Goal: Information Seeking & Learning: Learn about a topic

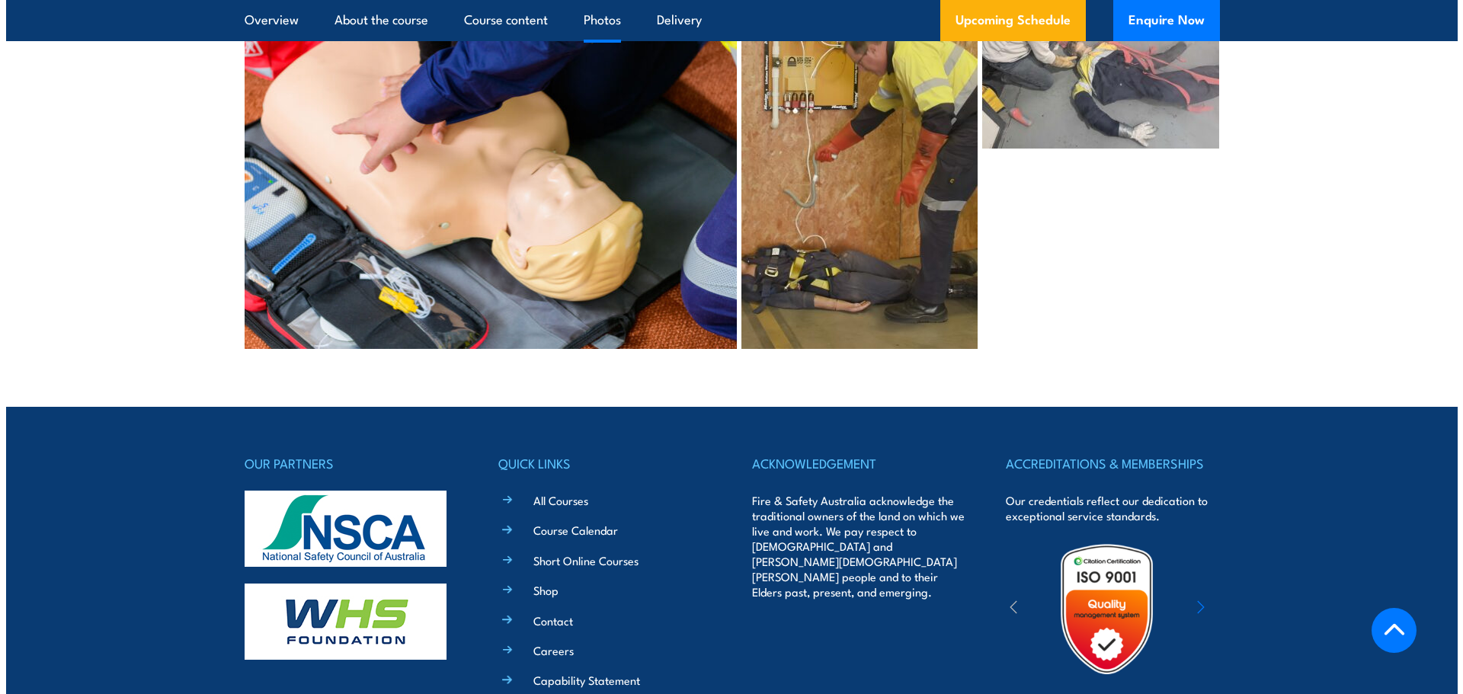
scroll to position [3353, 0]
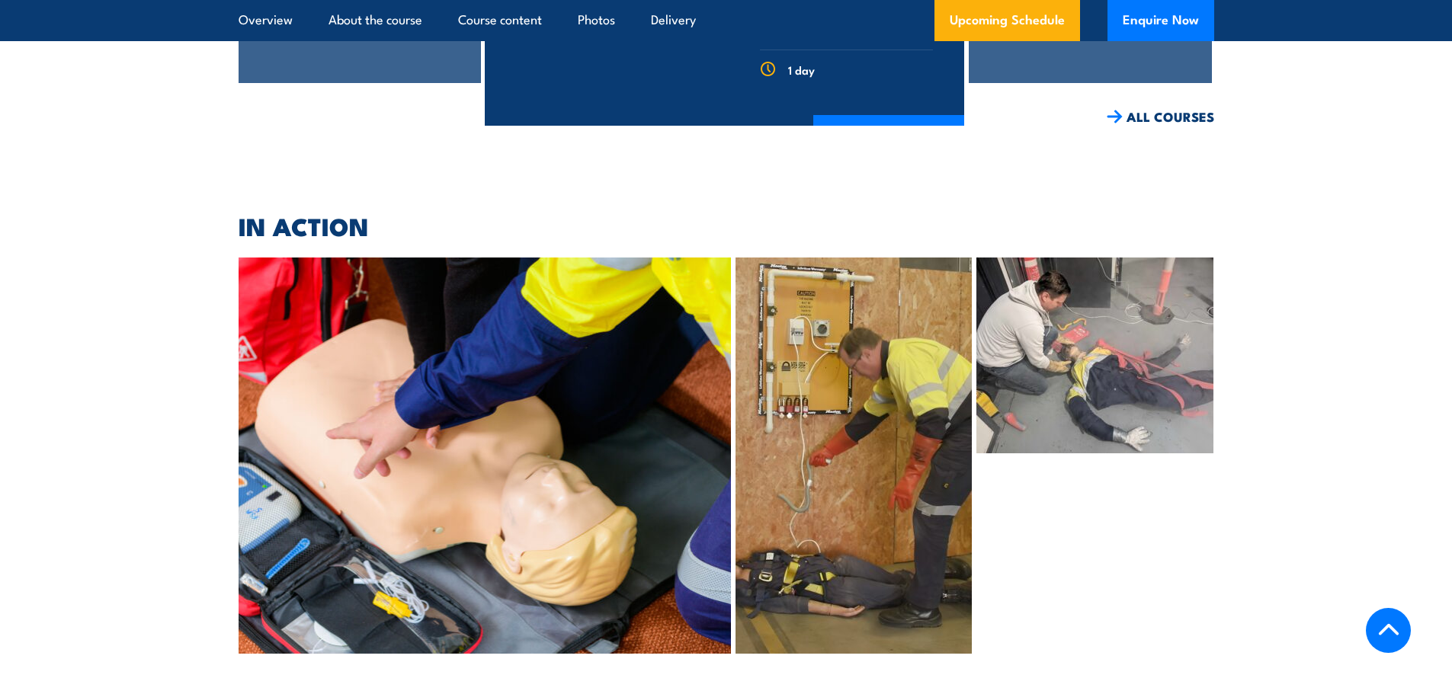
click at [895, 450] on img at bounding box center [853, 456] width 236 height 396
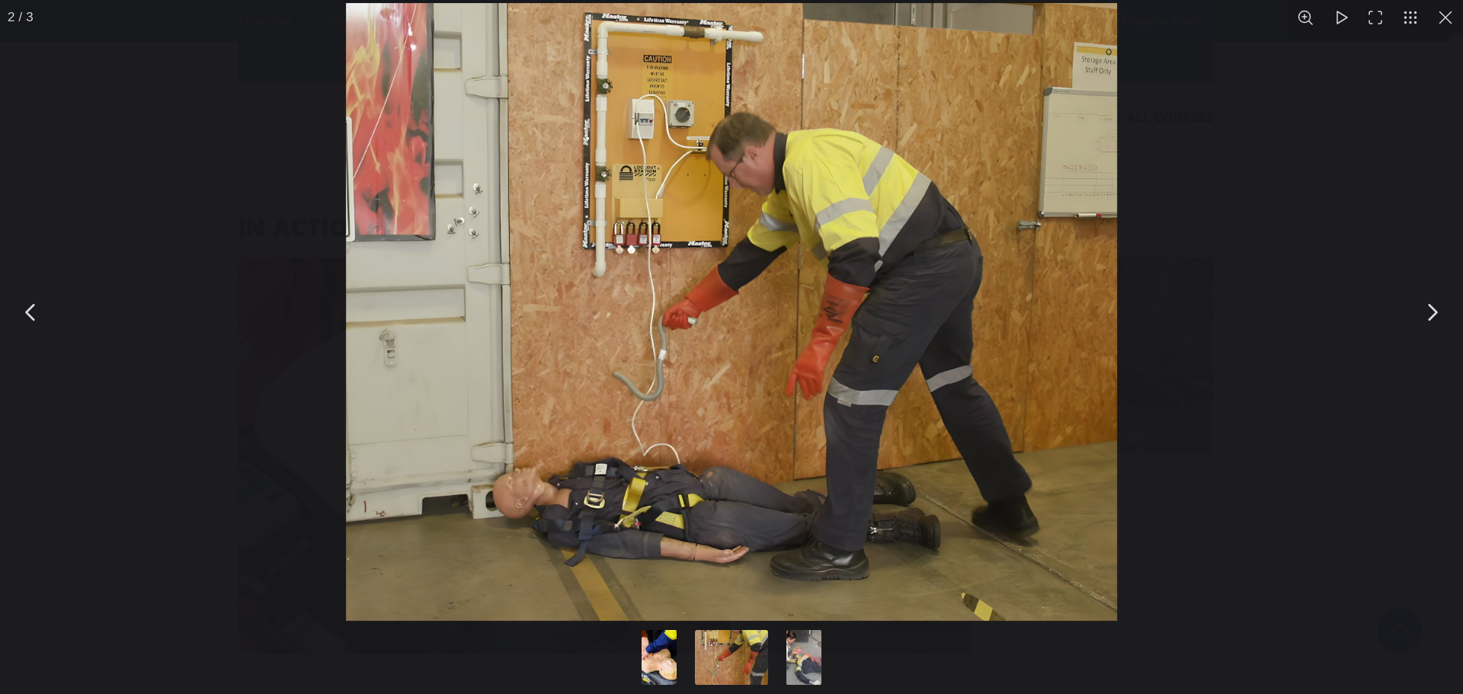
click at [1169, 487] on div "You can close this modal content with the ESC key" at bounding box center [731, 312] width 1463 height 624
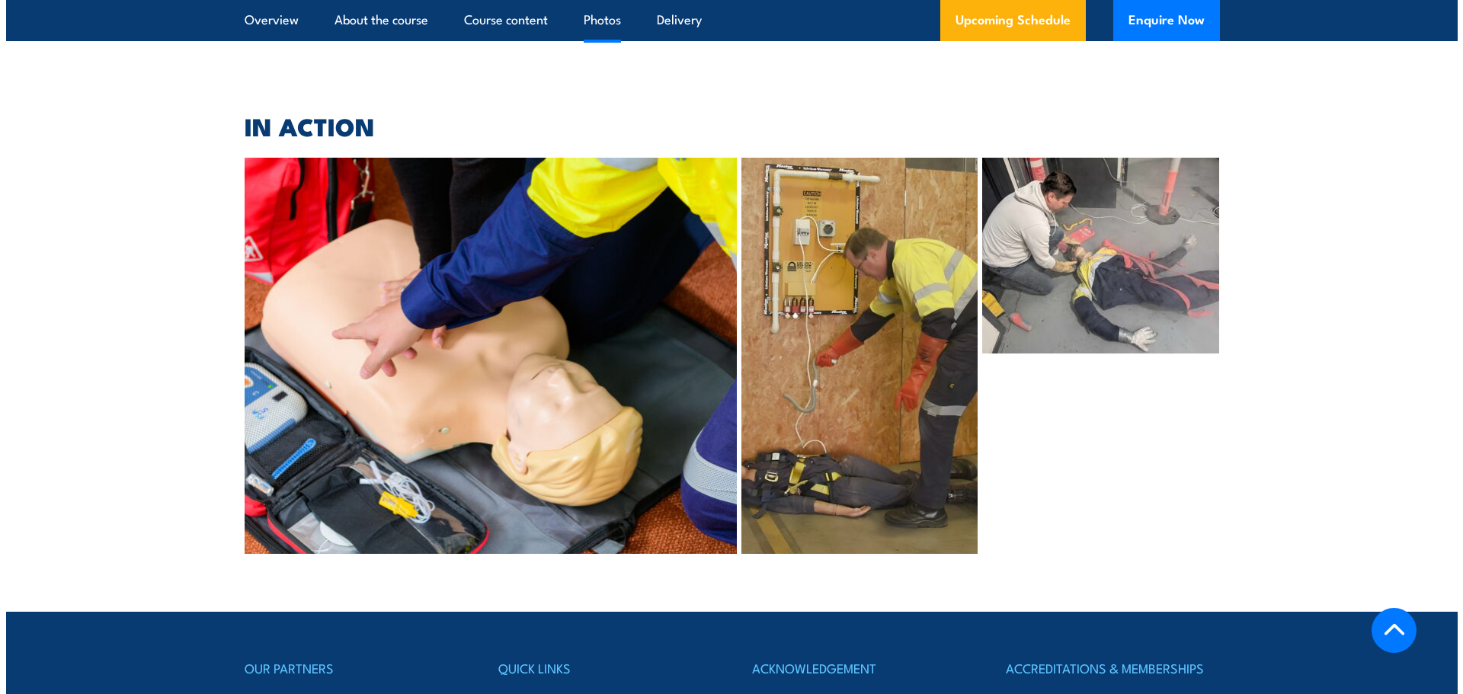
scroll to position [3148, 0]
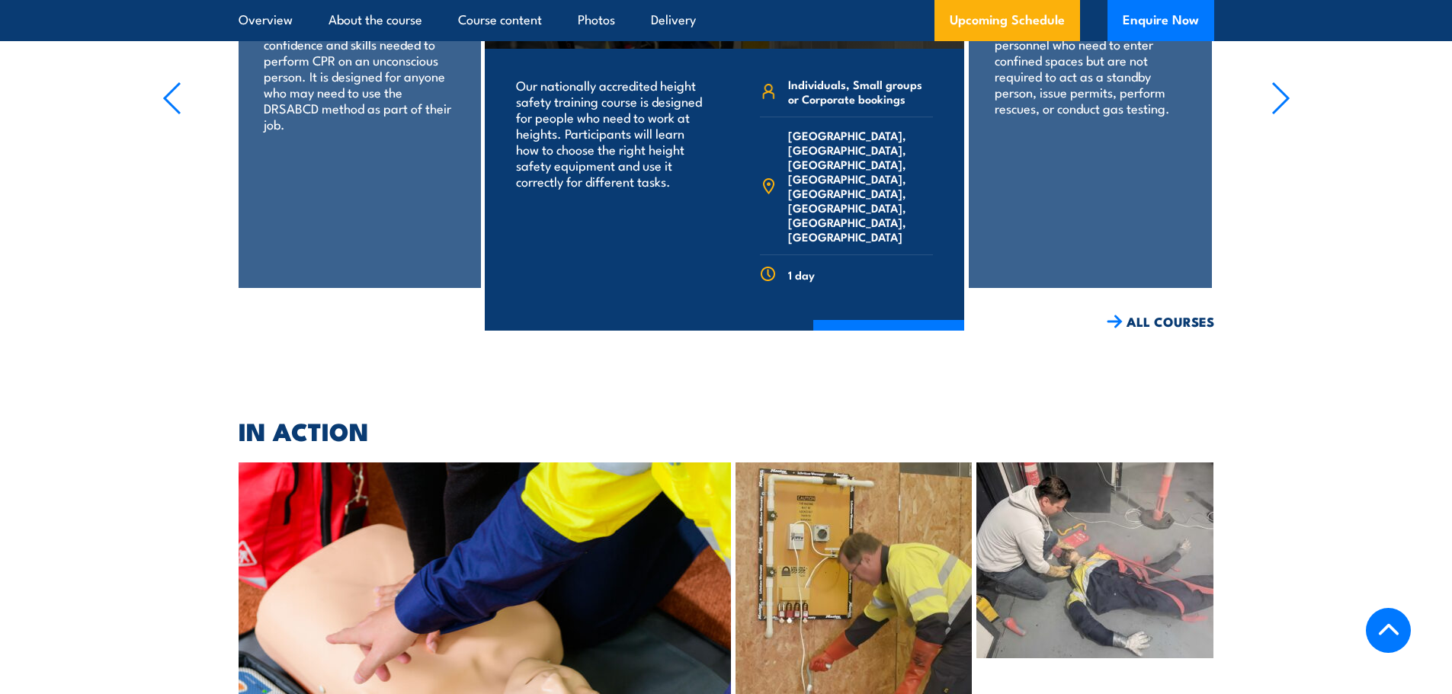
click at [799, 562] on img at bounding box center [853, 661] width 236 height 396
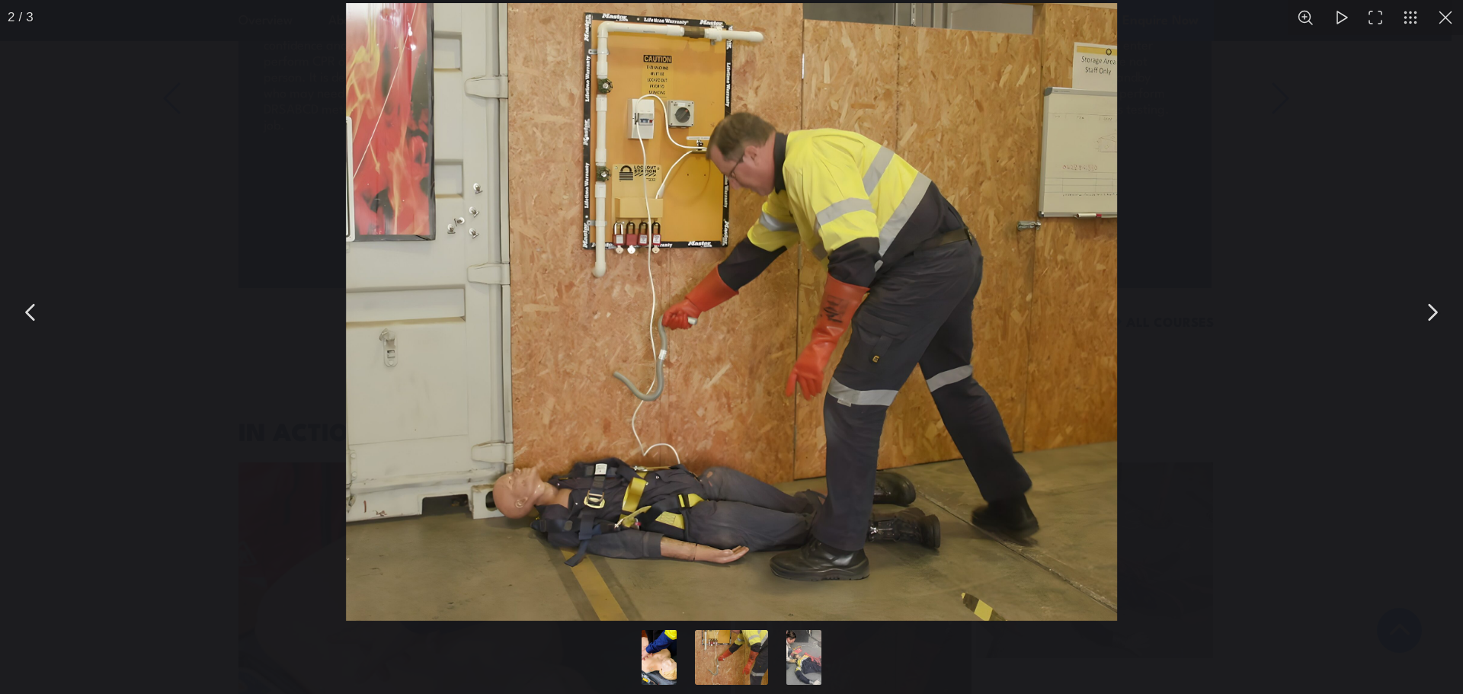
click at [1215, 461] on div "You can close this modal content with the ESC key" at bounding box center [731, 312] width 1463 height 624
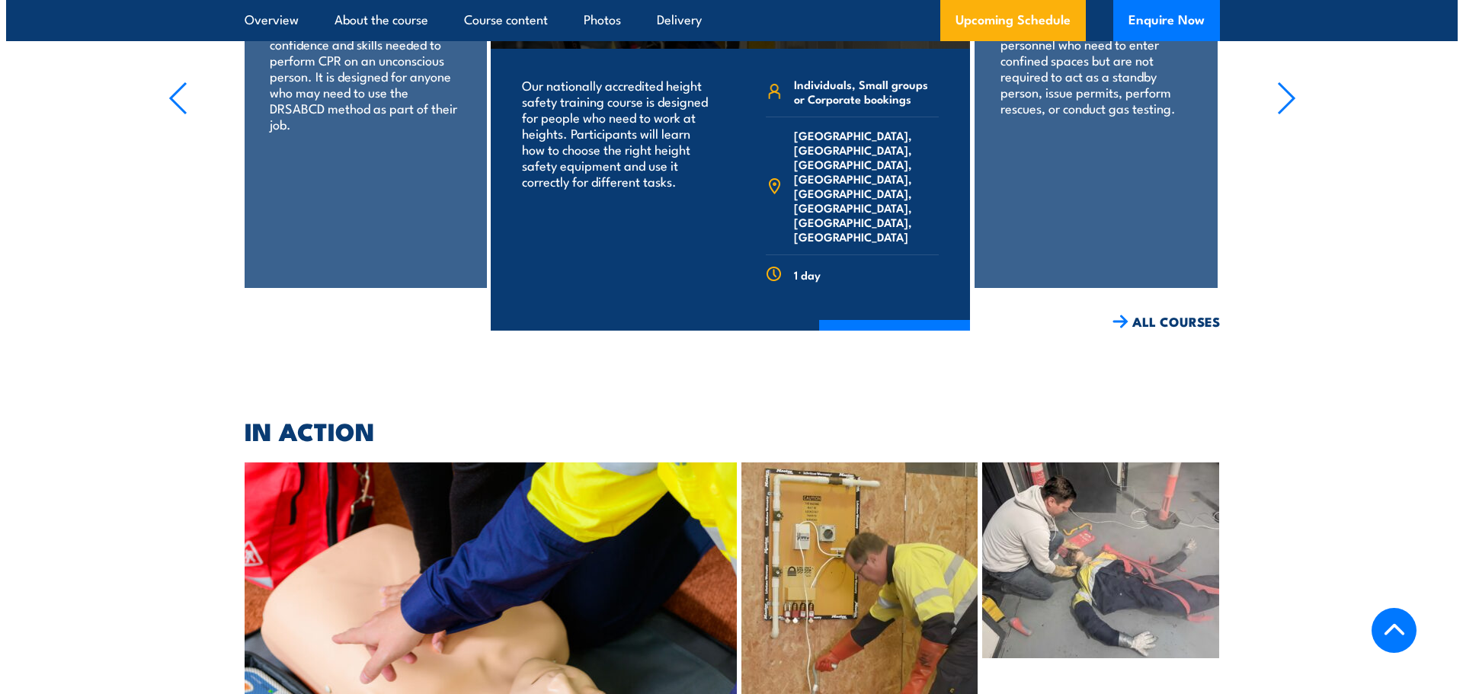
scroll to position [3353, 0]
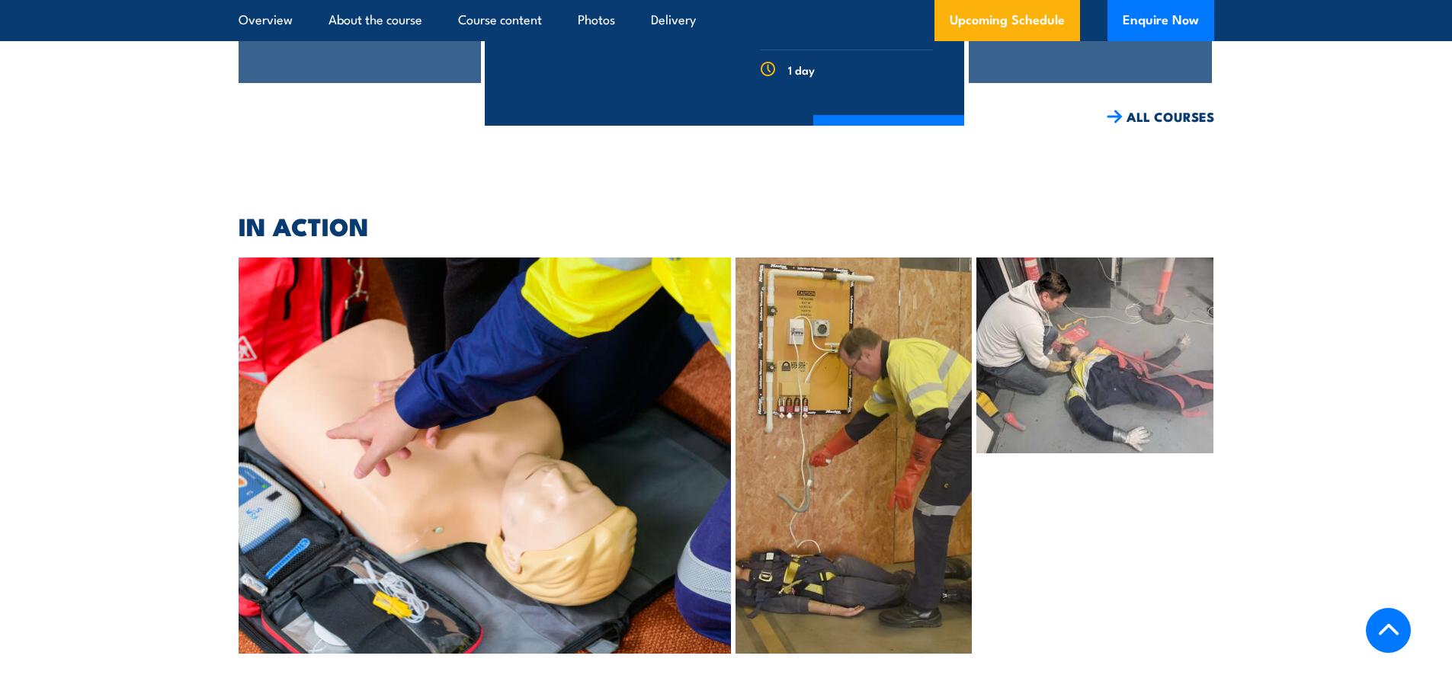
click at [819, 390] on img at bounding box center [853, 456] width 236 height 396
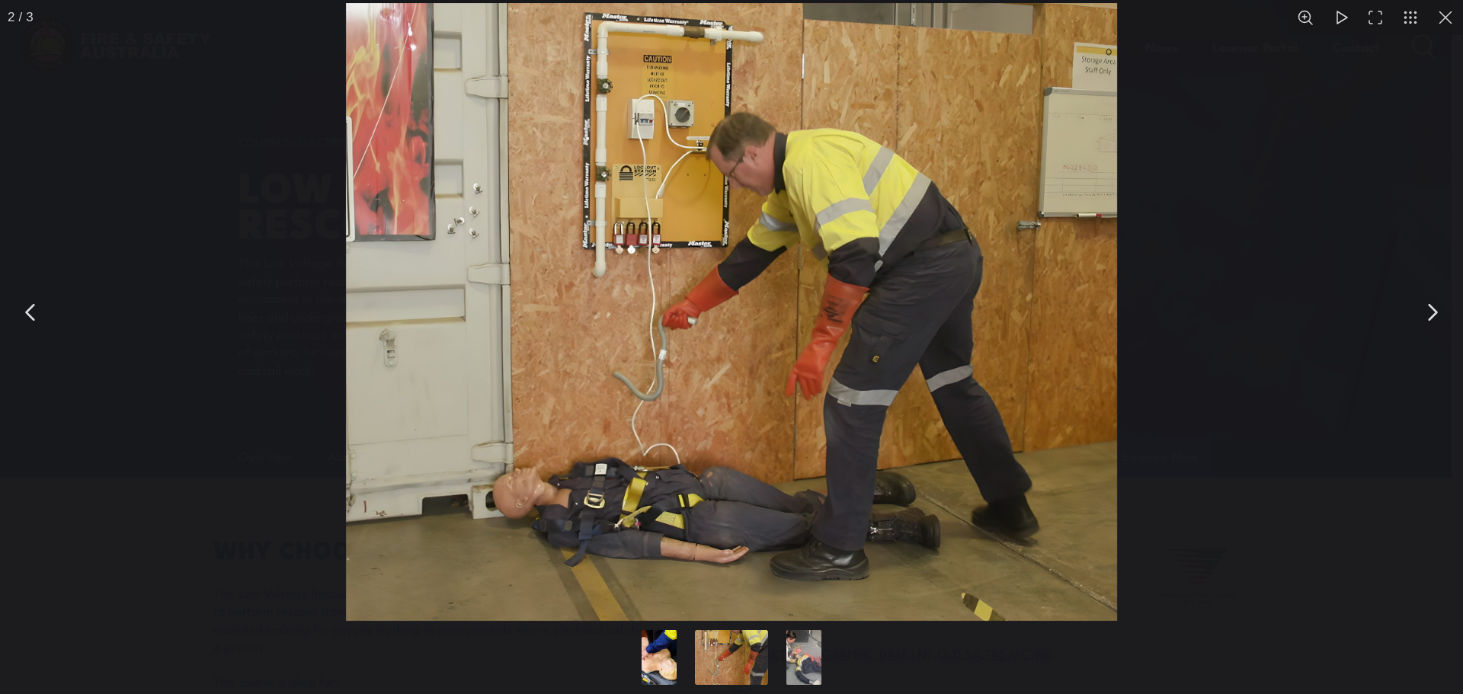
click at [1163, 292] on div "You can close this modal content with the ESC key" at bounding box center [731, 312] width 1463 height 624
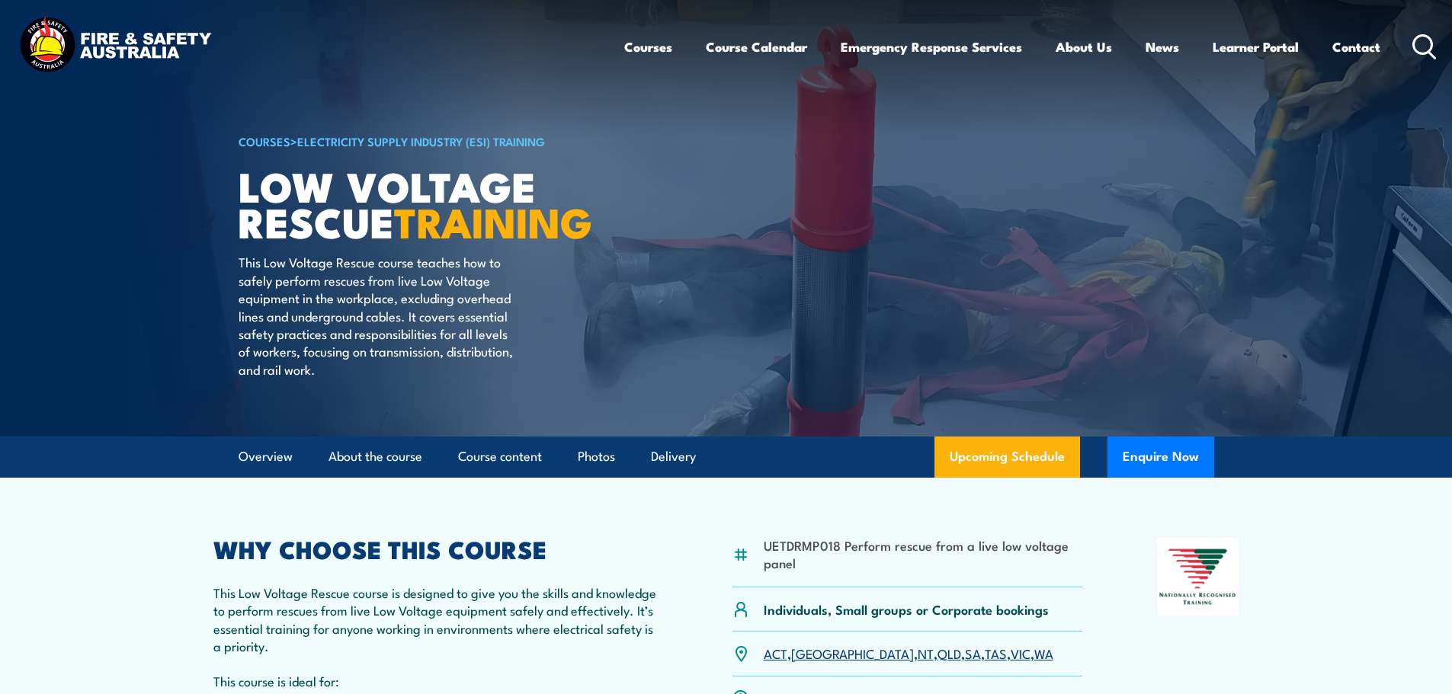
drag, startPoint x: 1356, startPoint y: 509, endPoint x: 1346, endPoint y: 489, distance: 22.5
click at [1356, 509] on section "UETDRMP018 Perform rescue from a live low voltage panel Individuals, Small grou…" at bounding box center [726, 668] width 1452 height 380
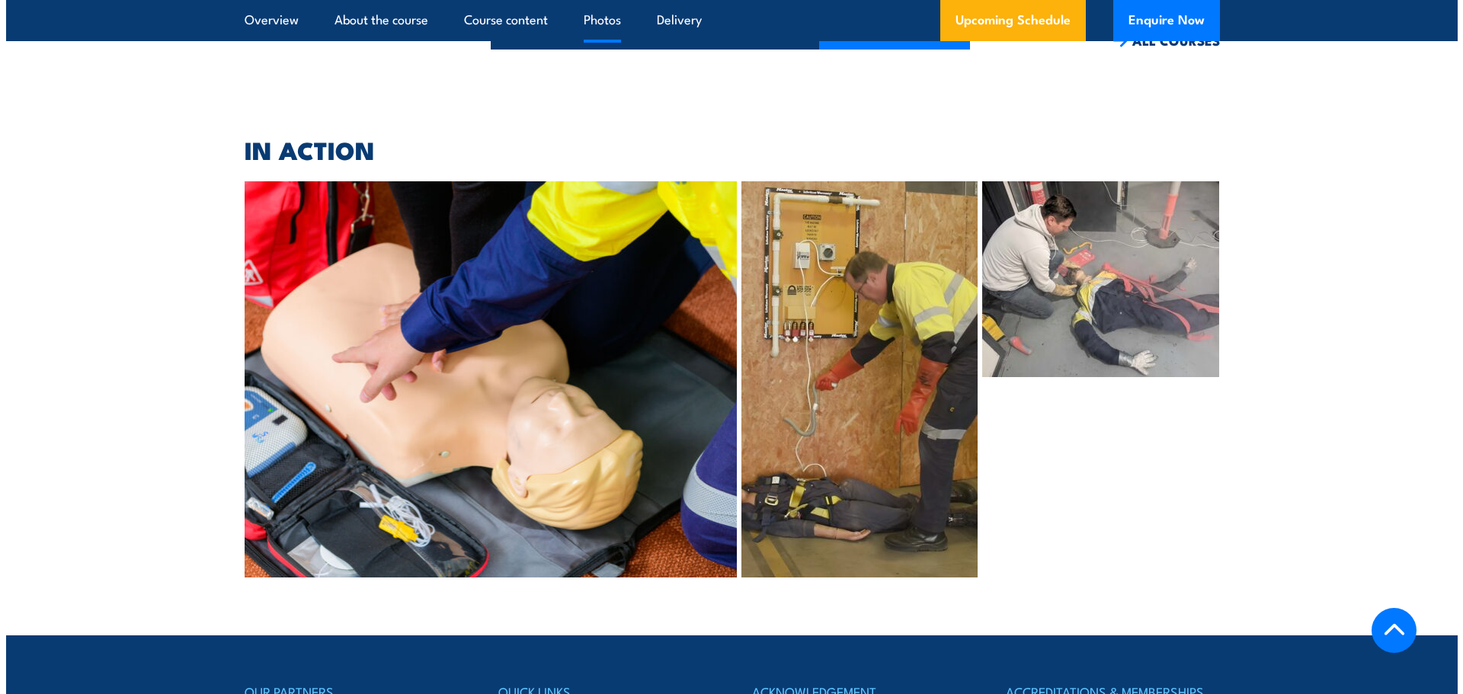
scroll to position [3658, 0]
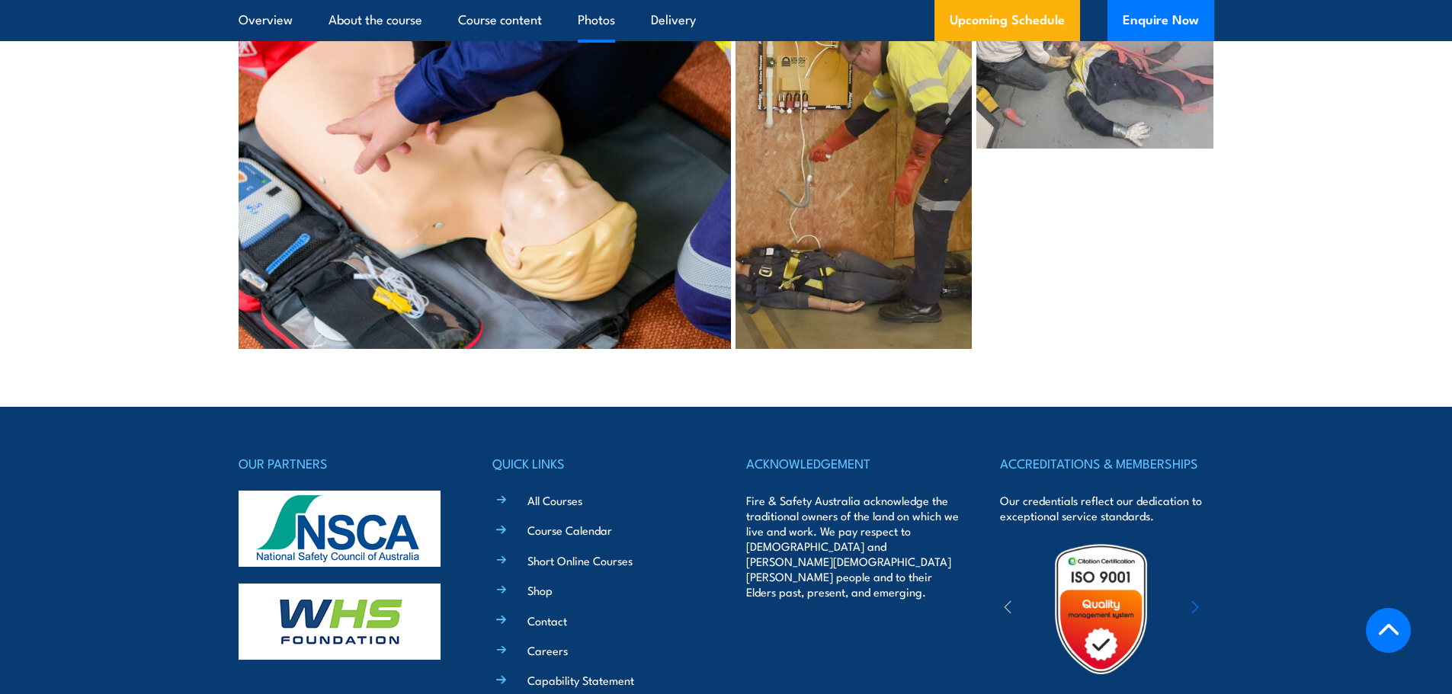
click at [855, 198] on img at bounding box center [853, 151] width 236 height 396
